Goal: Task Accomplishment & Management: Complete application form

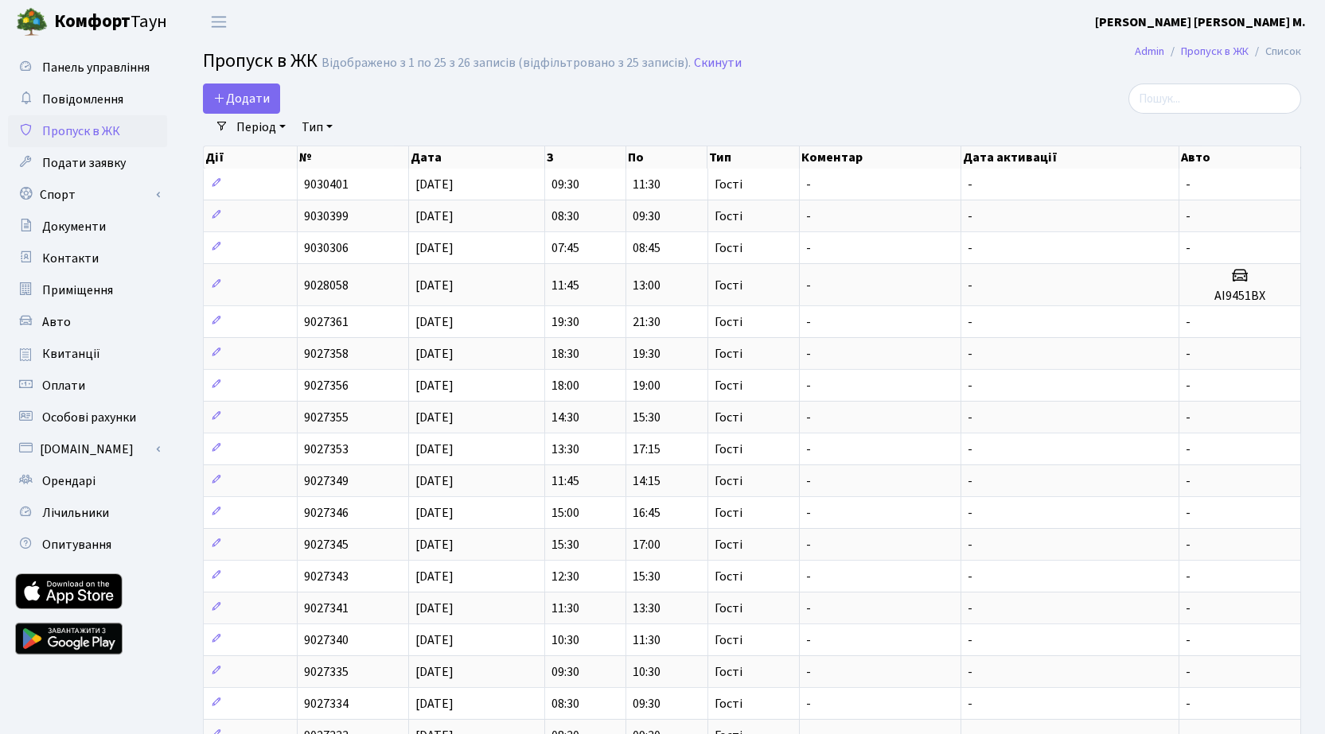
select select "25"
click at [253, 101] on span "Додати" at bounding box center [241, 99] width 56 height 18
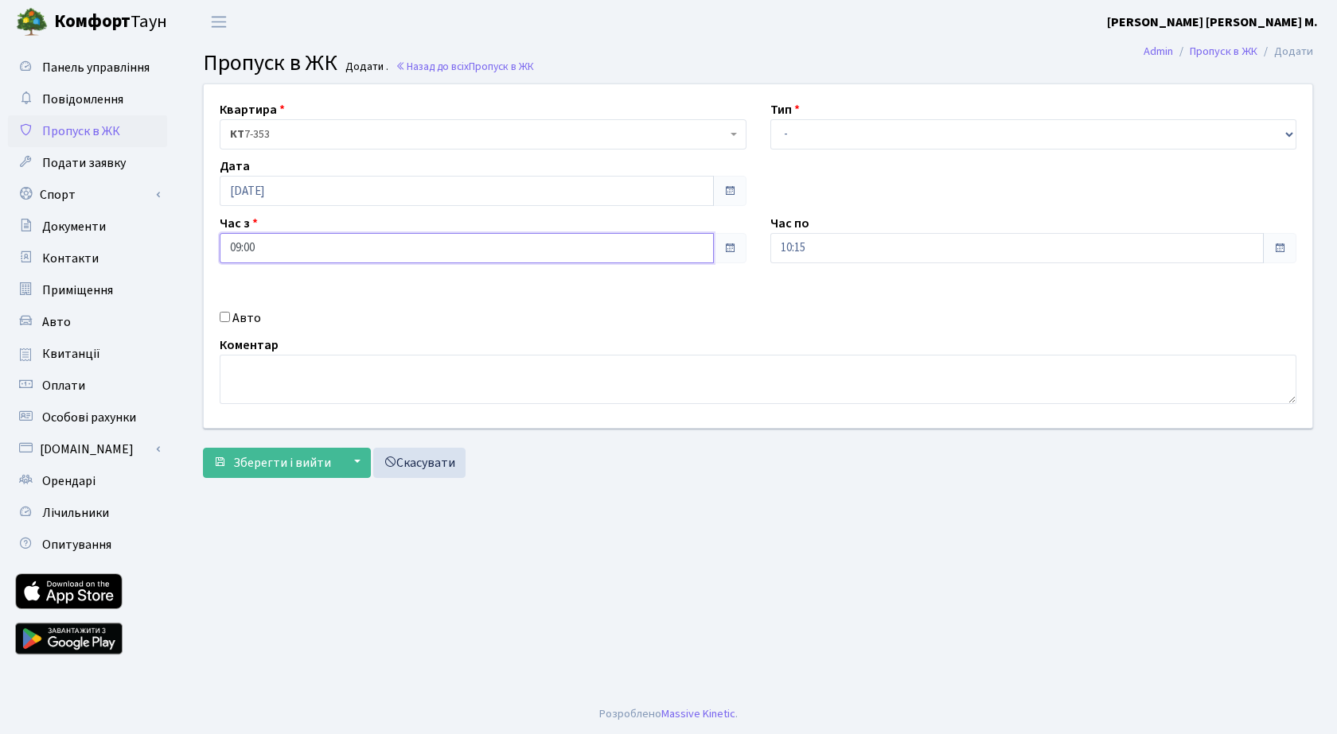
click at [363, 247] on input "09:00" at bounding box center [467, 248] width 494 height 30
click at [404, 301] on icon at bounding box center [402, 303] width 43 height 43
click at [404, 298] on icon at bounding box center [402, 303] width 43 height 43
type input "09:30"
click at [933, 254] on input "10:15" at bounding box center [1017, 248] width 494 height 30
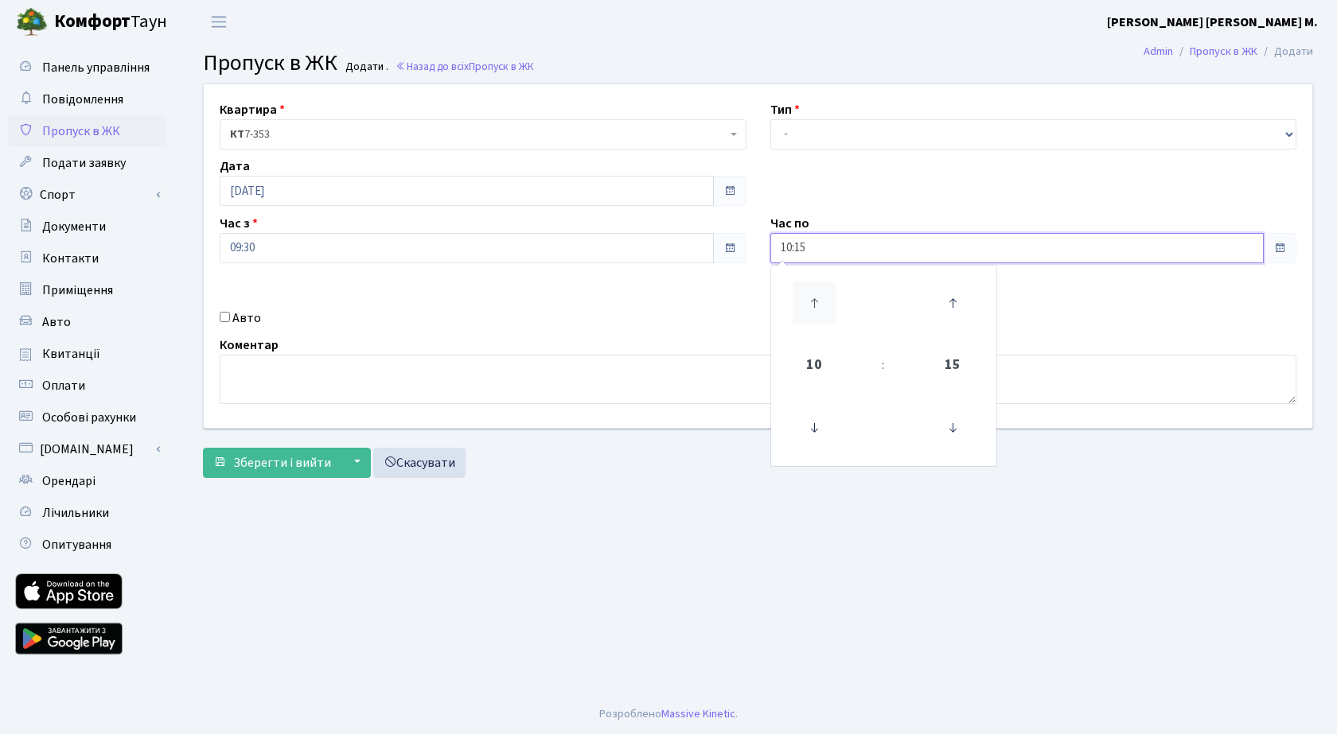
click at [810, 291] on icon at bounding box center [813, 303] width 43 height 43
type input "12:15"
click at [864, 128] on select "- Доставка Таксі Гості Сервіс" at bounding box center [1033, 134] width 527 height 30
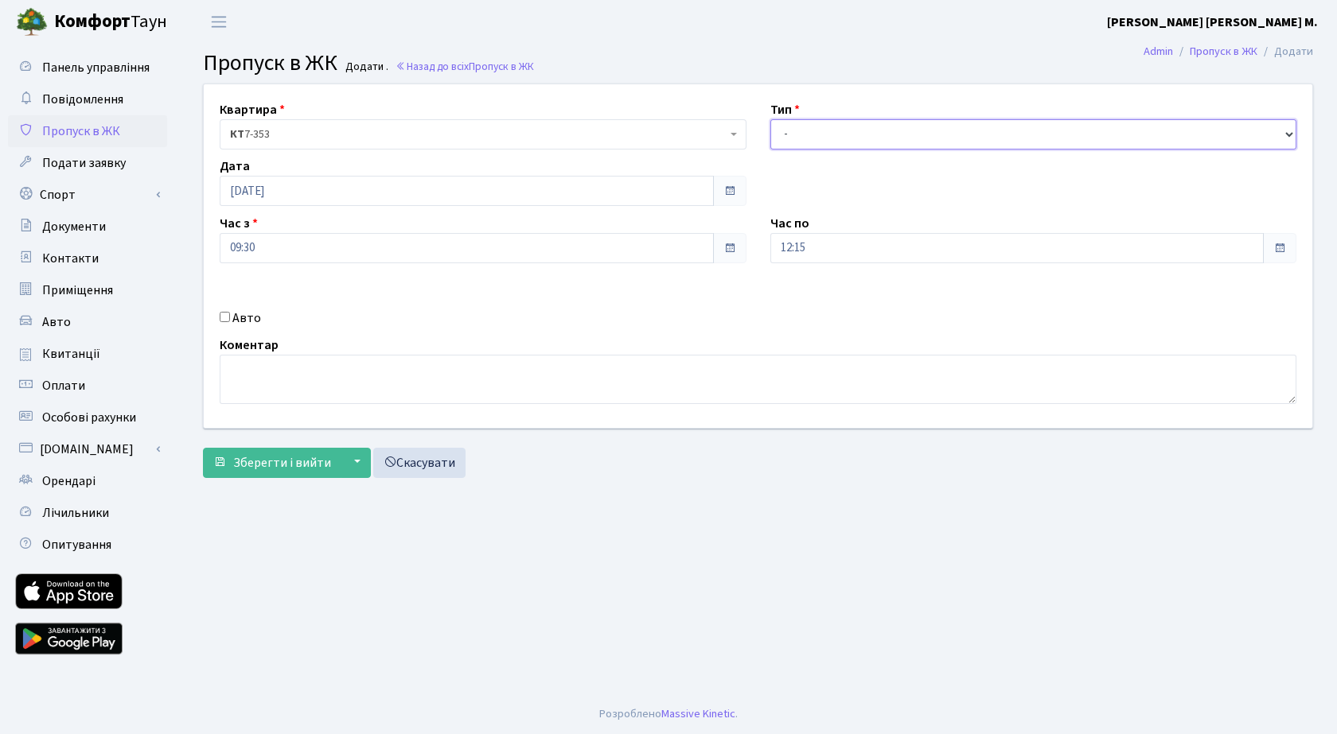
select select "3"
click at [770, 119] on select "- Доставка Таксі Гості Сервіс" at bounding box center [1033, 134] width 527 height 30
click at [251, 468] on span "Зберегти і вийти" at bounding box center [282, 463] width 98 height 18
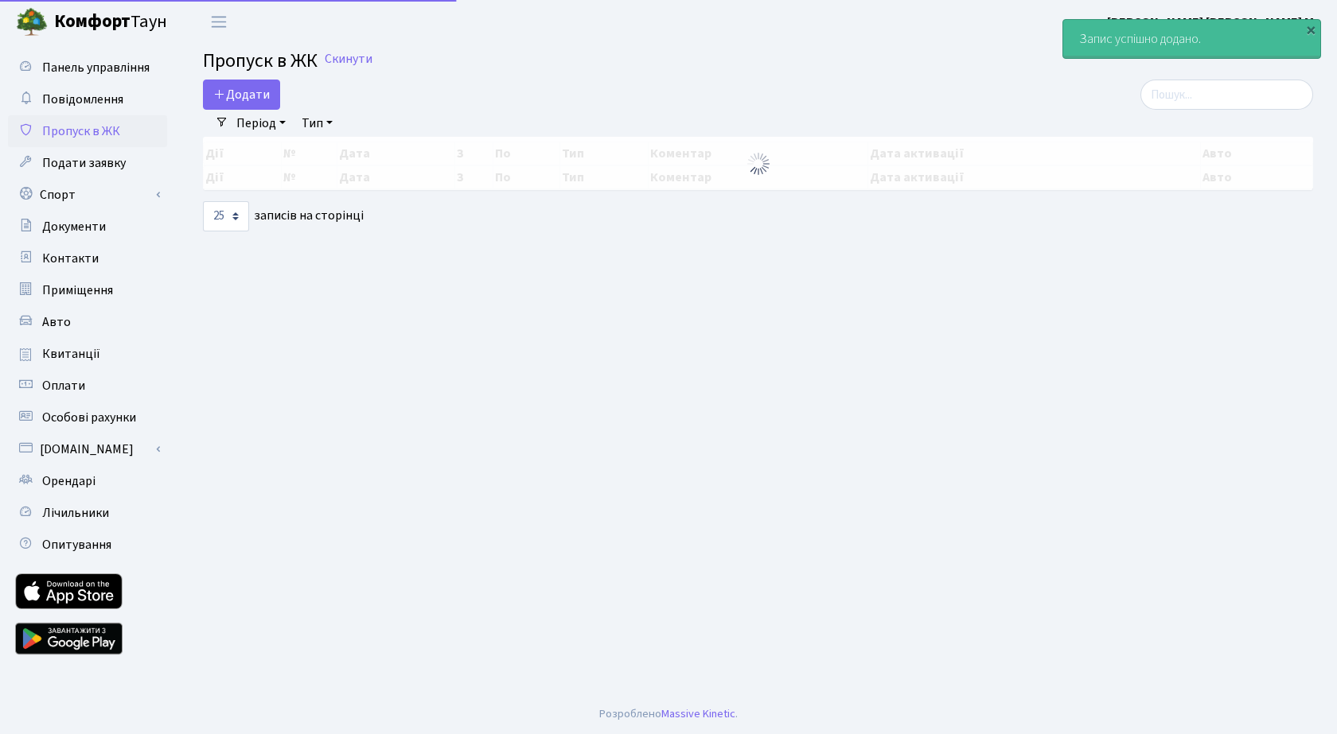
select select "25"
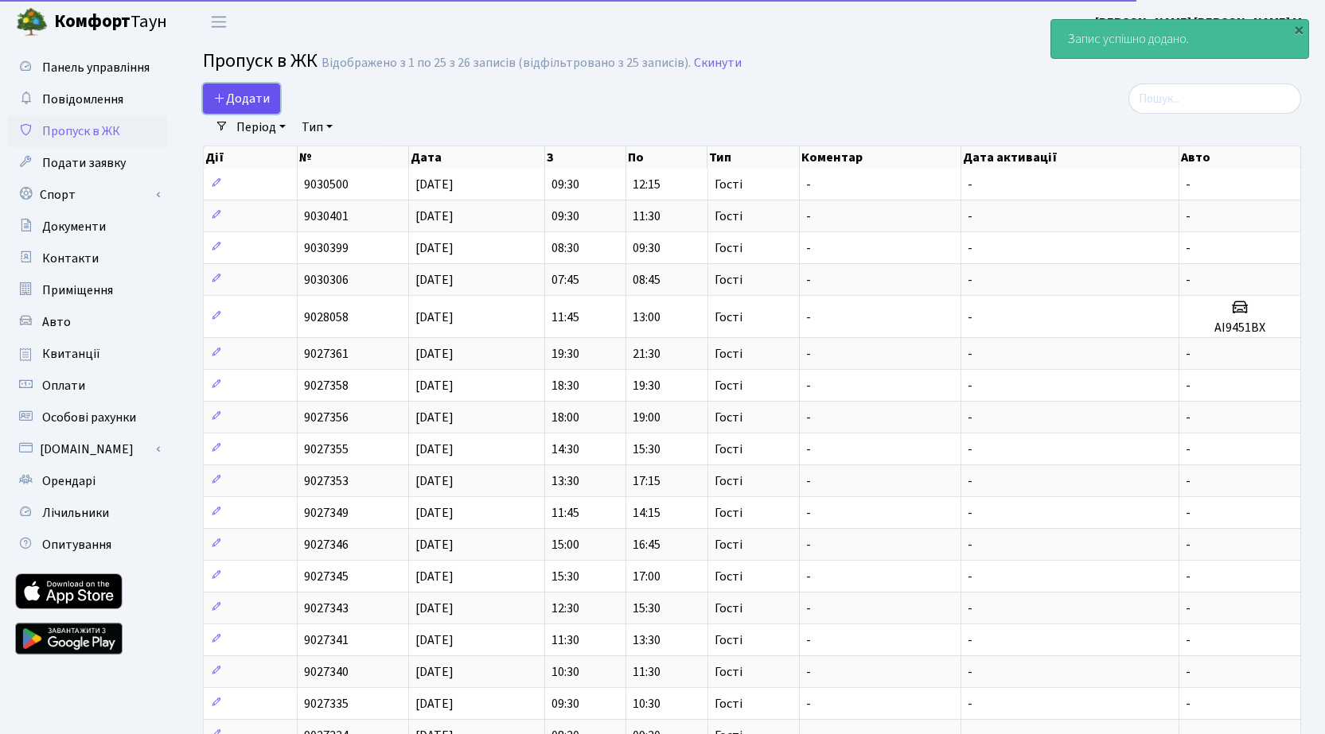
click at [268, 103] on span "Додати" at bounding box center [241, 99] width 56 height 18
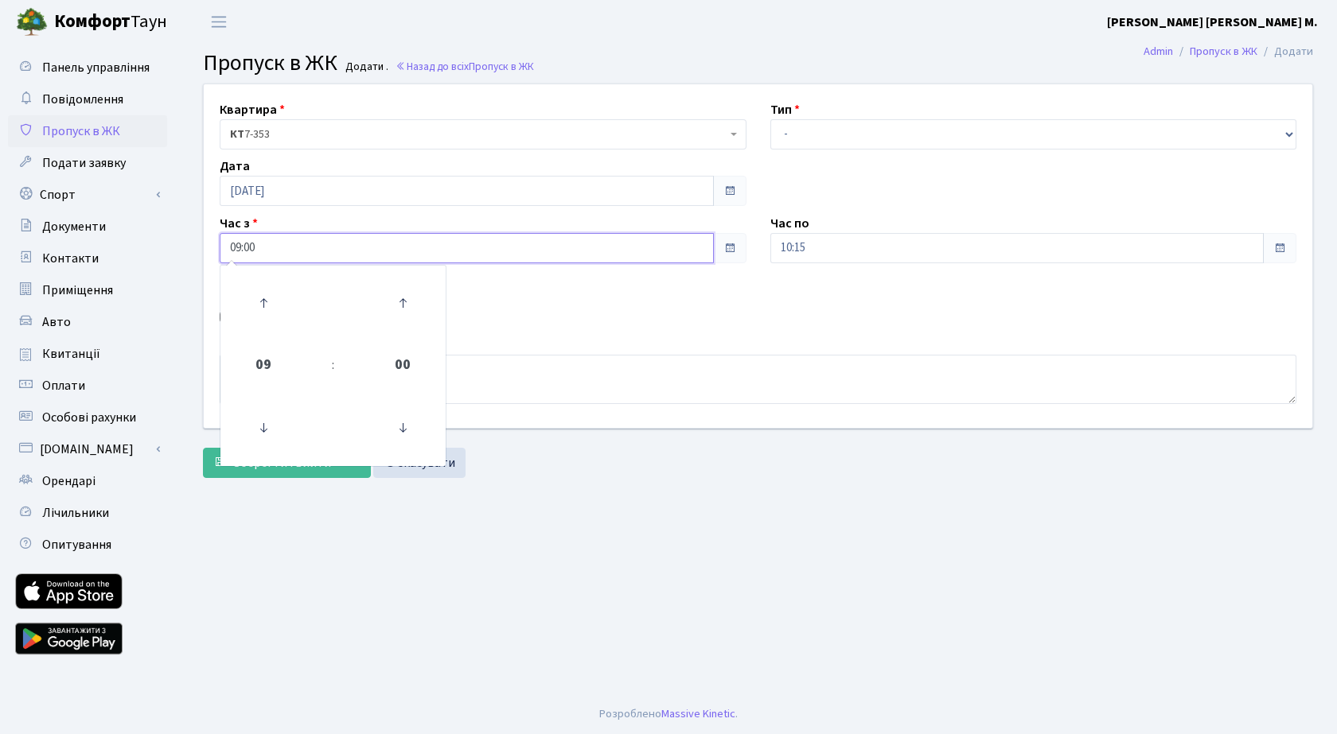
click at [317, 248] on input "09:00" at bounding box center [467, 248] width 494 height 30
click at [271, 296] on icon at bounding box center [263, 303] width 43 height 43
type input "11:00"
click at [996, 251] on input "10:15" at bounding box center [1017, 248] width 494 height 30
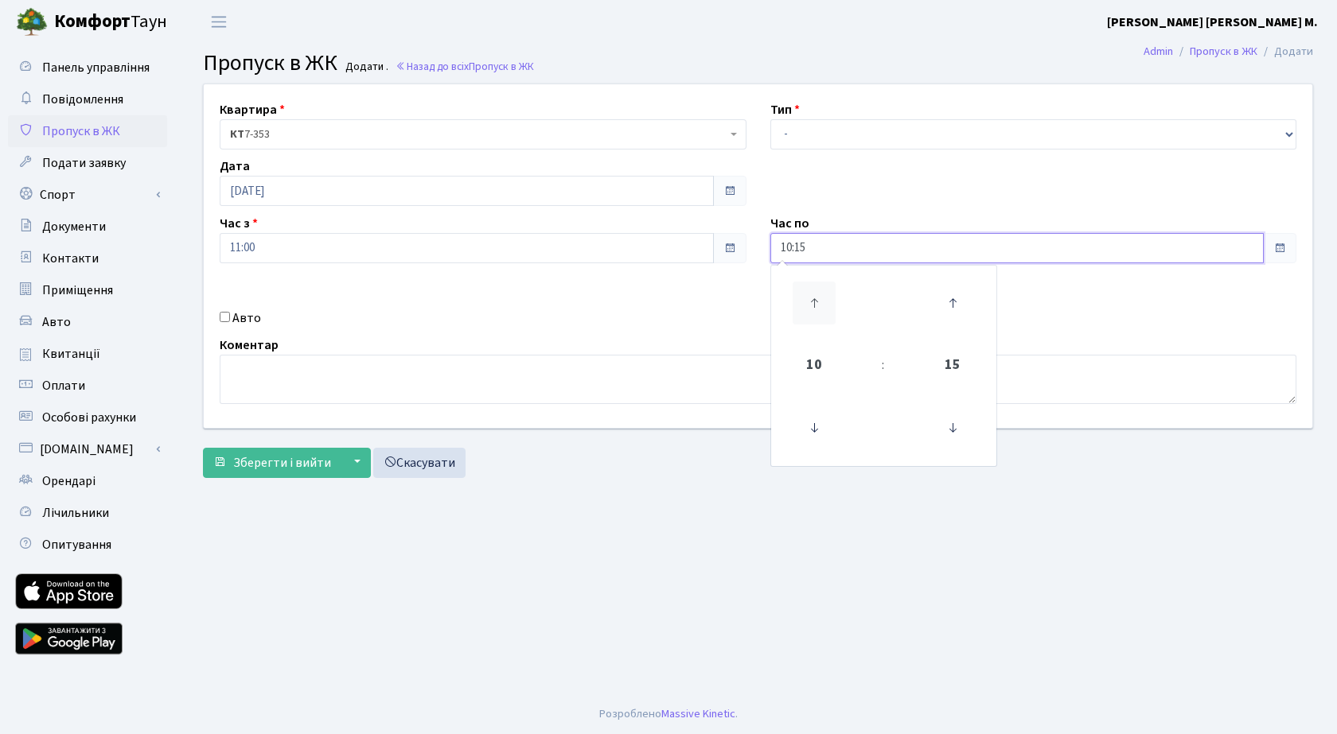
click at [809, 301] on icon at bounding box center [813, 303] width 43 height 43
click at [807, 301] on icon at bounding box center [813, 303] width 43 height 43
click at [805, 301] on icon at bounding box center [813, 303] width 43 height 43
type input "14:15"
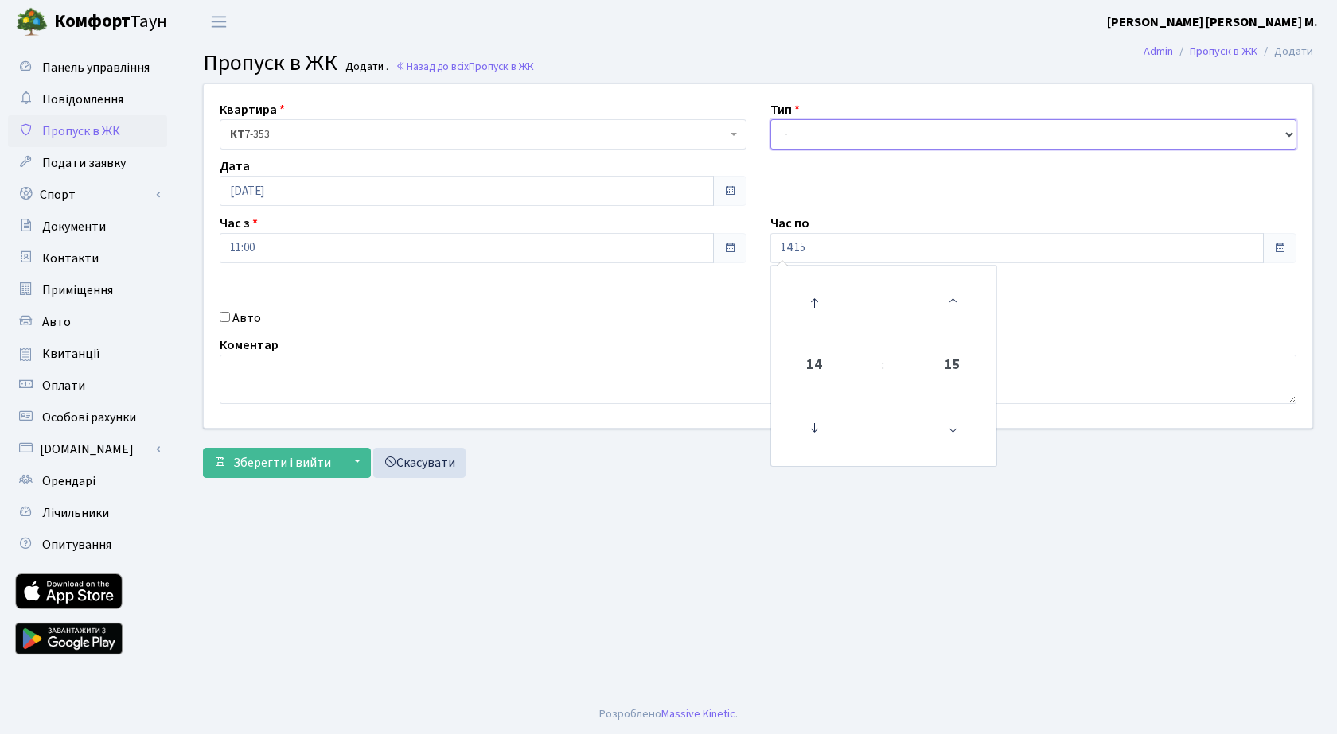
click at [829, 133] on select "- Доставка Таксі Гості Сервіс" at bounding box center [1033, 134] width 527 height 30
select select "3"
click at [770, 119] on select "- Доставка Таксі Гості Сервіс" at bounding box center [1033, 134] width 527 height 30
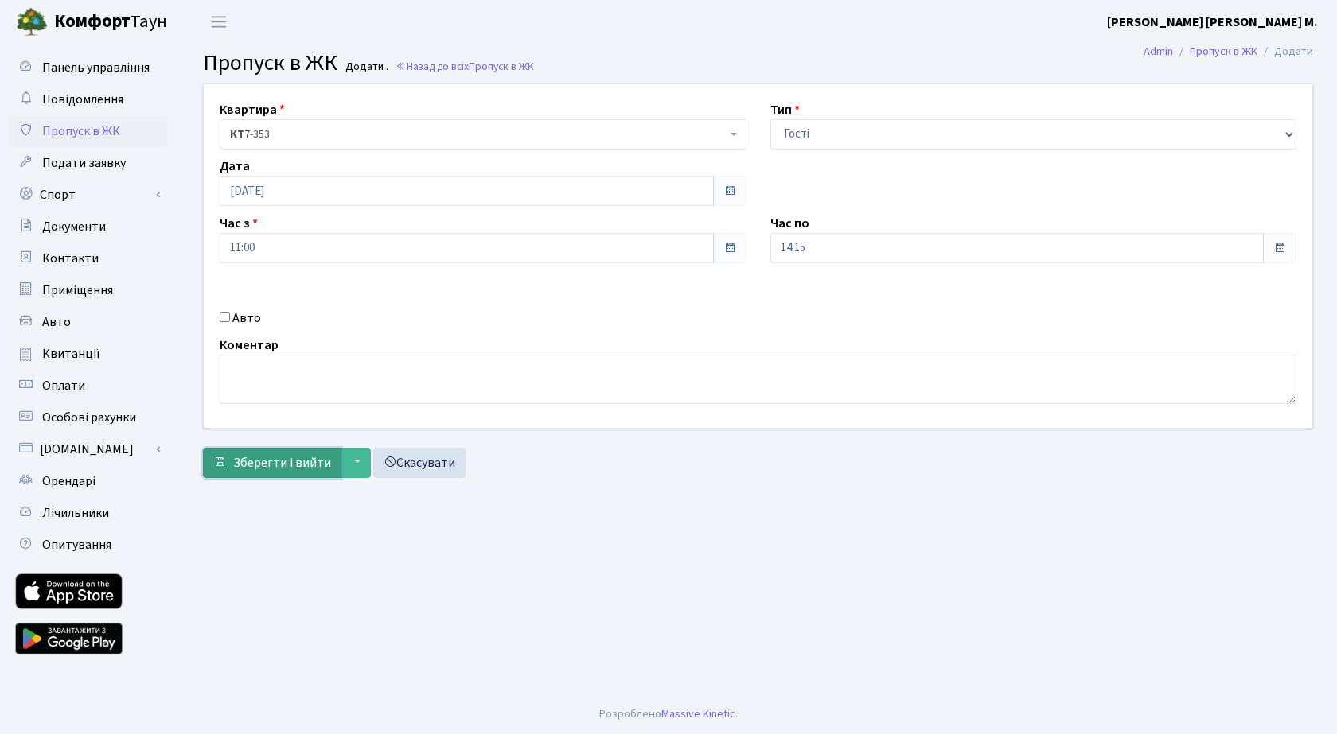
click at [253, 461] on span "Зберегти і вийти" at bounding box center [282, 463] width 98 height 18
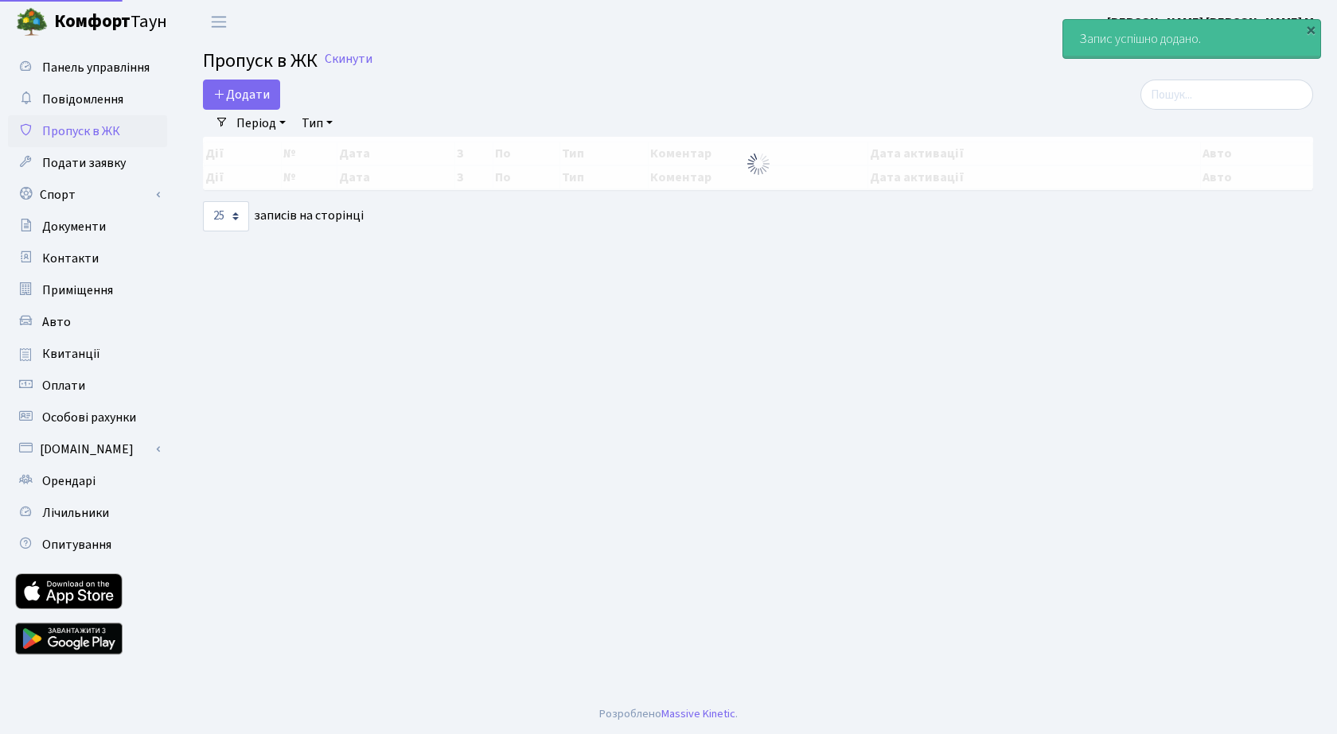
select select "25"
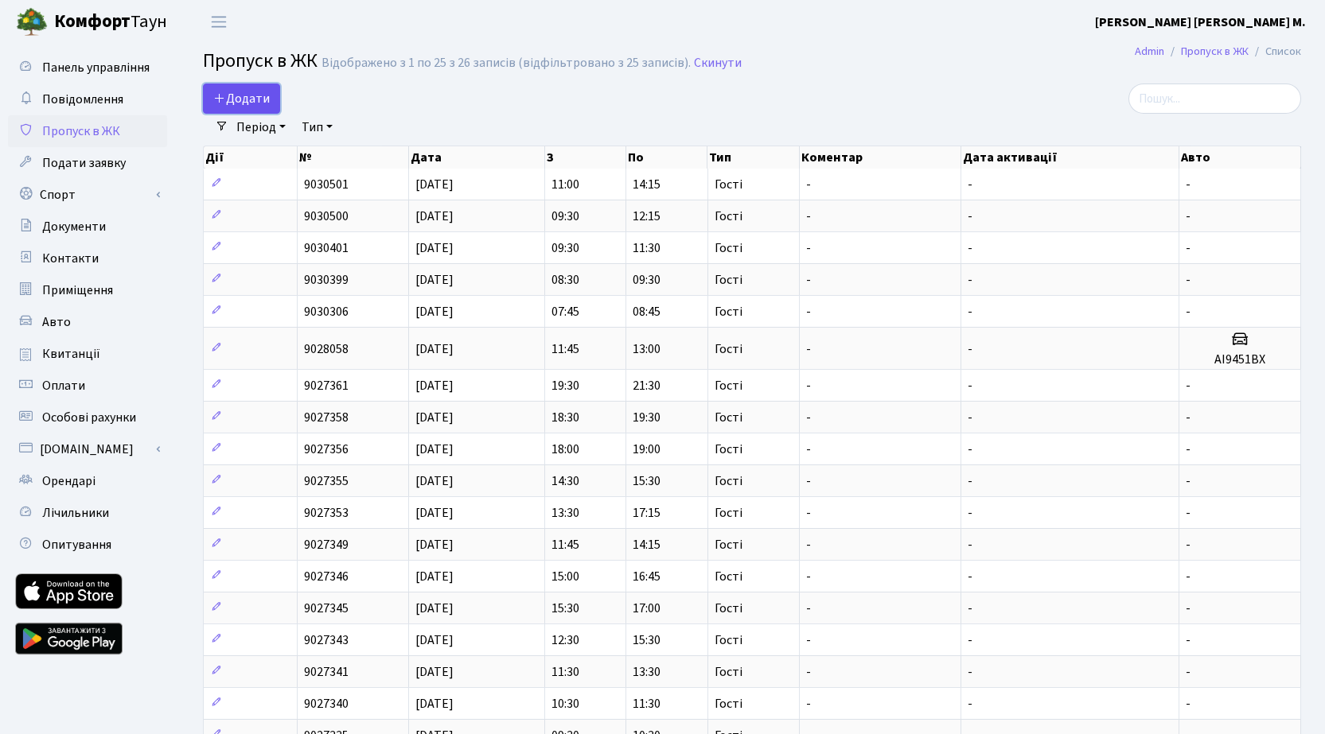
click at [236, 92] on span "Додати" at bounding box center [241, 99] width 56 height 18
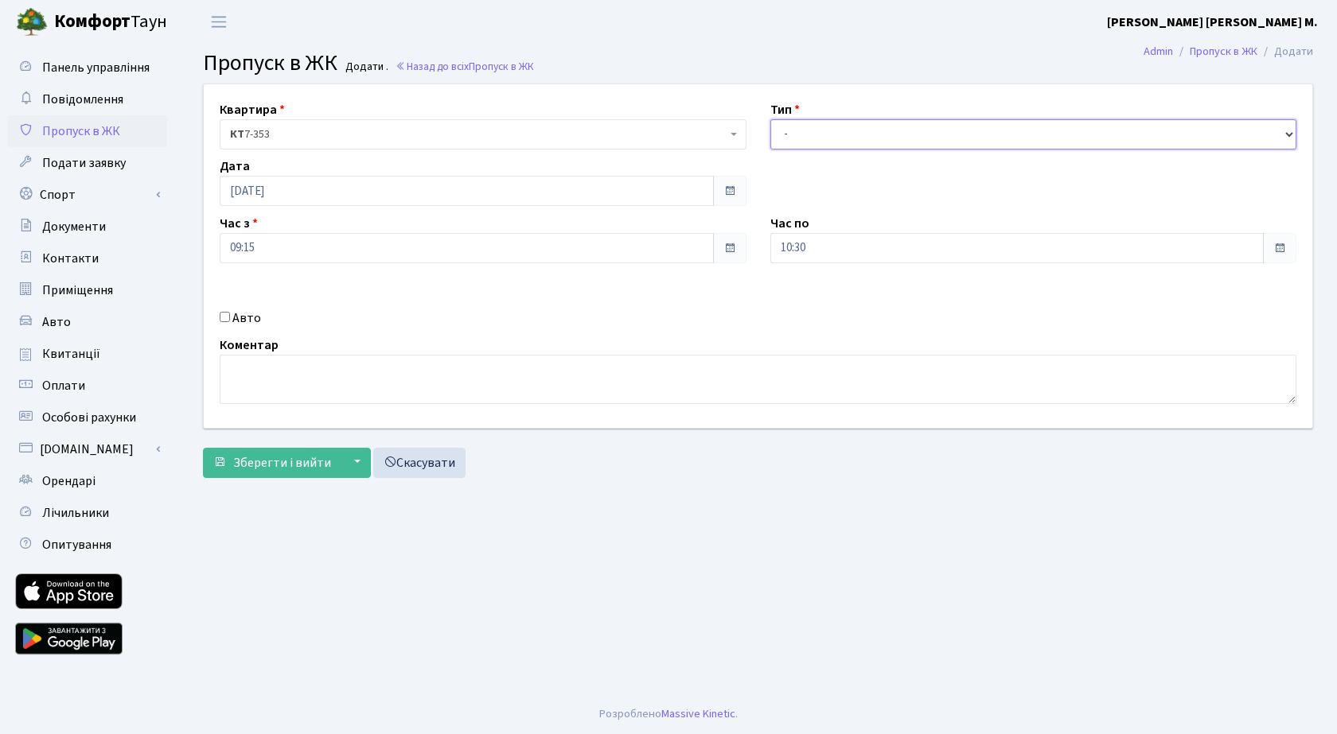
click at [866, 134] on select "- Доставка Таксі Гості Сервіс" at bounding box center [1033, 134] width 527 height 30
select select "3"
click at [770, 119] on select "- Доставка Таксі Гості Сервіс" at bounding box center [1033, 134] width 527 height 30
click at [294, 454] on span "Зберегти і вийти" at bounding box center [282, 463] width 98 height 18
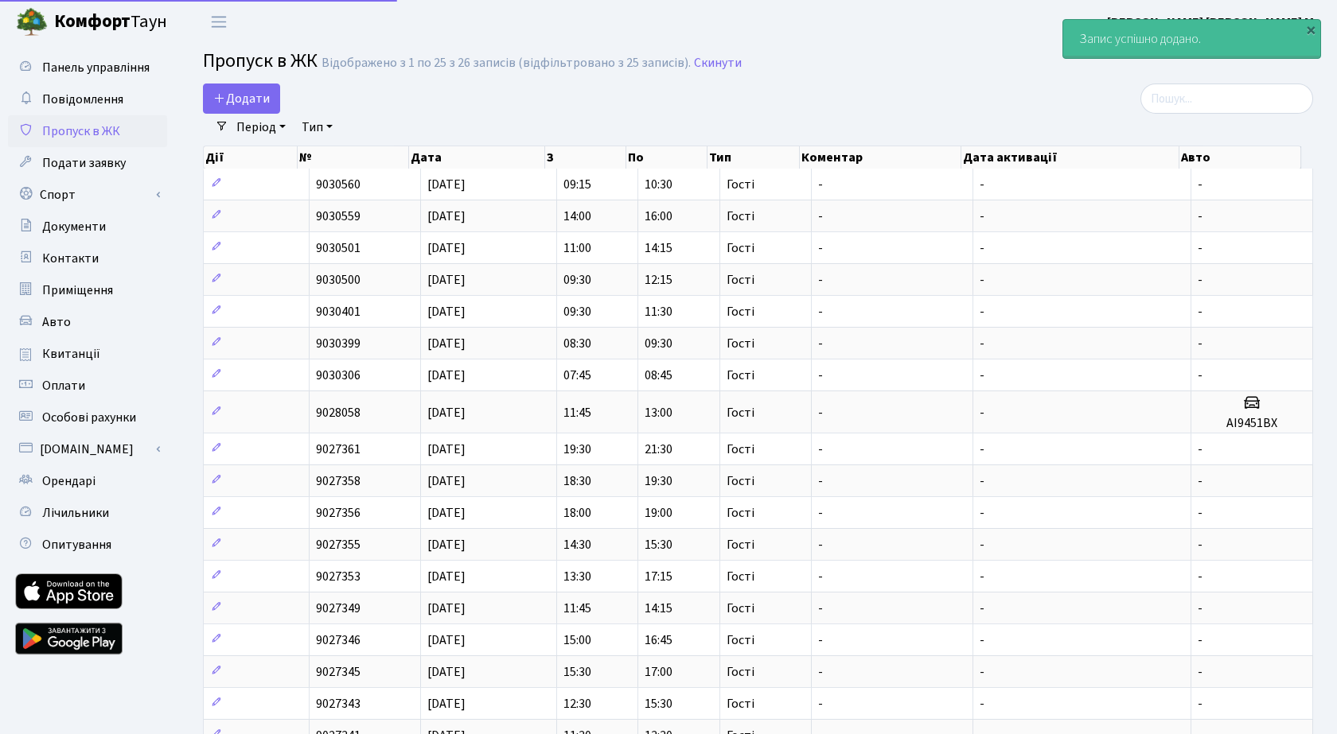
select select "25"
